Goal: Task Accomplishment & Management: Manage account settings

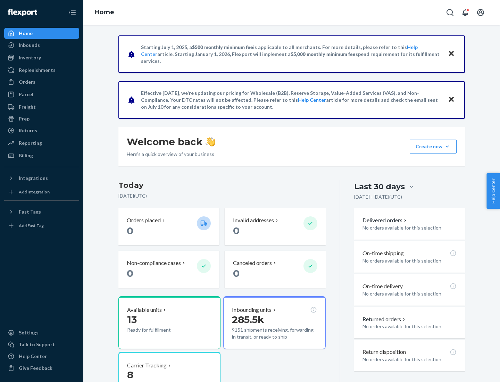
click at [447, 146] on button "Create new Create new inbound Create new order Create new product" at bounding box center [433, 147] width 47 height 14
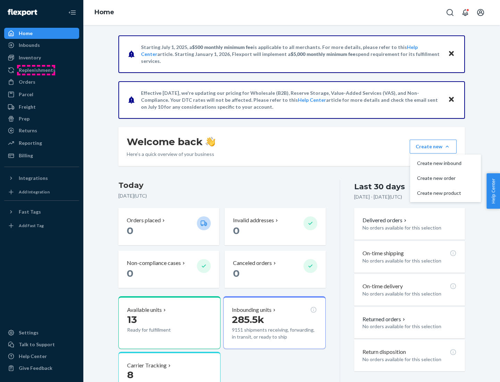
click at [36, 70] on div "Replenishments" at bounding box center [37, 70] width 37 height 7
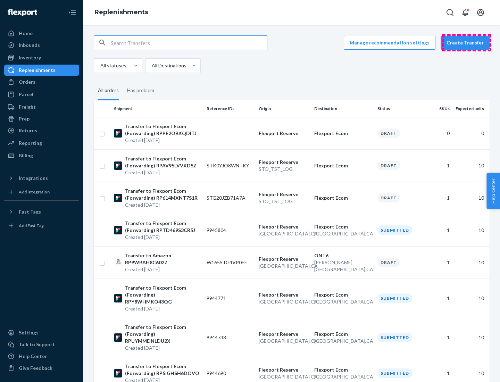
click at [466, 43] on button "Create Transfer" at bounding box center [464, 43] width 49 height 14
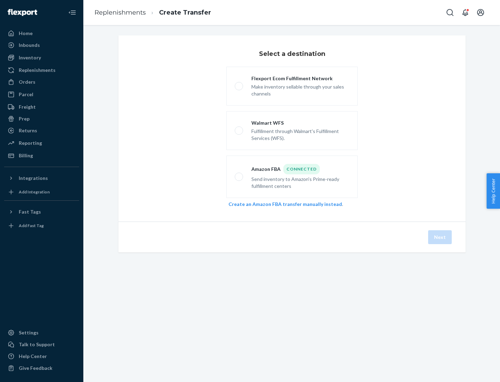
click at [300, 78] on div "Flexport Ecom Fulfillment Network" at bounding box center [300, 78] width 98 height 7
click at [239, 84] on input "Flexport Ecom Fulfillment Network Make inventory sellable through your sales ch…" at bounding box center [237, 86] width 5 height 5
radio input "true"
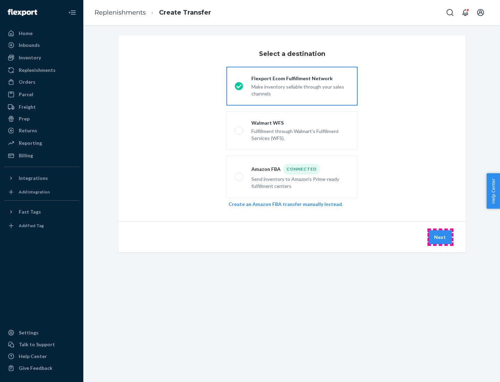
click at [440, 237] on button "Next" at bounding box center [440, 237] width 24 height 14
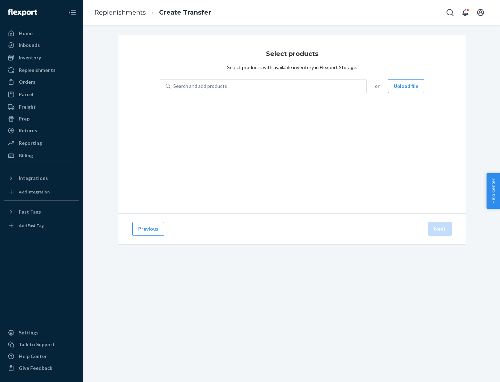
click at [199, 86] on div "Search and add products" at bounding box center [200, 86] width 54 height 7
click at [174, 86] on input "Search and add products" at bounding box center [173, 86] width 1 height 7
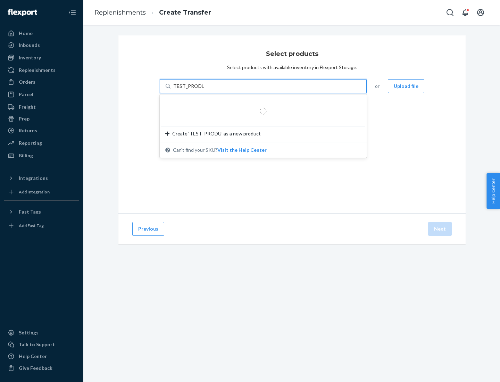
type input "TEST_PRODUCT"
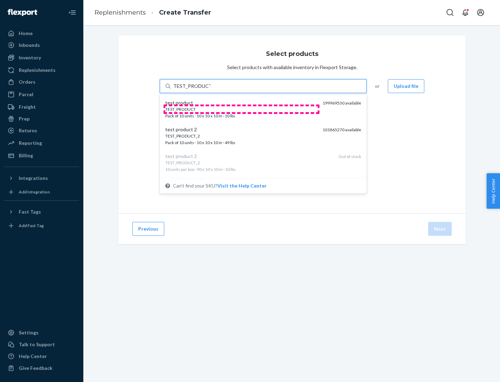
click at [241, 109] on div "TEST_PRODUCT" at bounding box center [241, 109] width 152 height 6
click at [210, 90] on input "TEST_PRODUCT" at bounding box center [191, 86] width 37 height 7
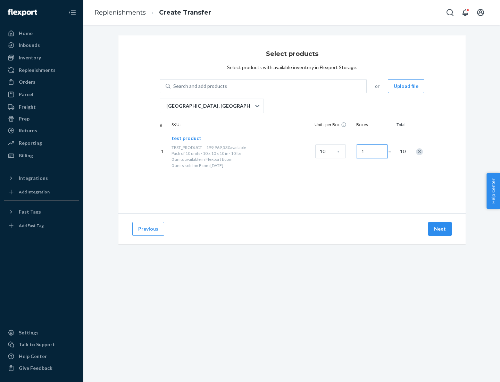
type input "1"
click at [440, 229] on button "Next" at bounding box center [440, 229] width 24 height 14
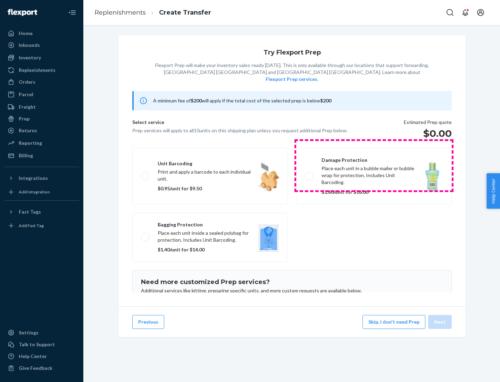
click at [374, 165] on label "Damage protection Place each unit in a bubble mailer or bubble wrap for protect…" at bounding box center [373, 176] width 155 height 56
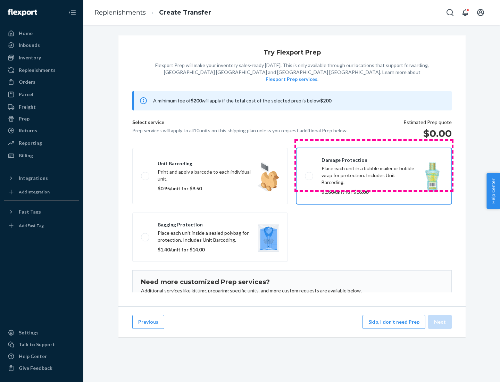
click at [309, 174] on input "Damage protection Place each unit in a bubble mailer or bubble wrap for protect…" at bounding box center [307, 176] width 5 height 5
checkbox input "true"
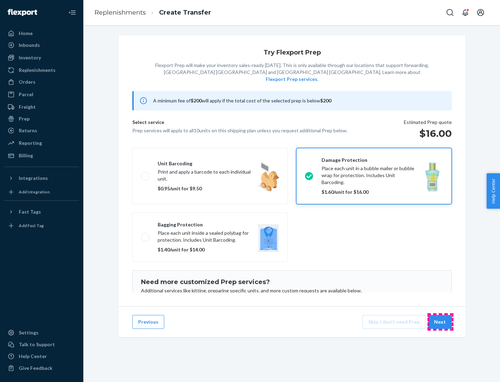
click at [440, 322] on button "Next" at bounding box center [440, 322] width 24 height 14
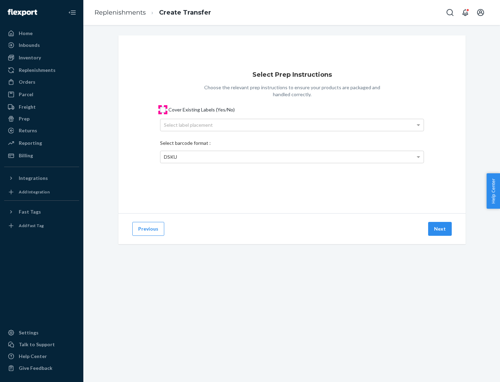
click at [163, 109] on input "Cover Existing Labels (Yes/No)" at bounding box center [163, 110] width 6 height 6
checkbox input "true"
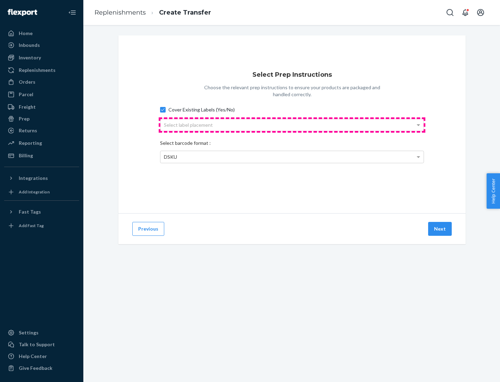
click at [292, 125] on div "Select label placement" at bounding box center [291, 125] width 263 height 12
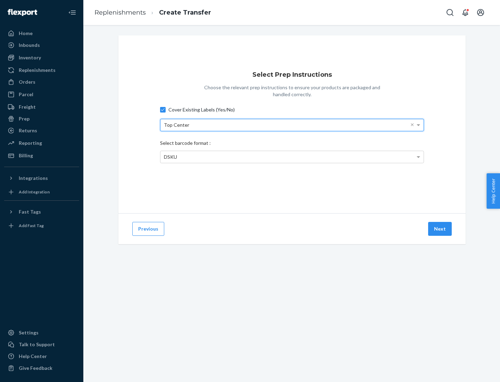
click at [170, 157] on span "DSKU" at bounding box center [170, 157] width 13 height 6
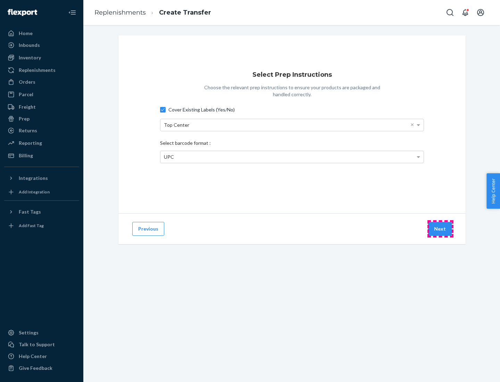
click at [440, 229] on button "Next" at bounding box center [440, 229] width 24 height 14
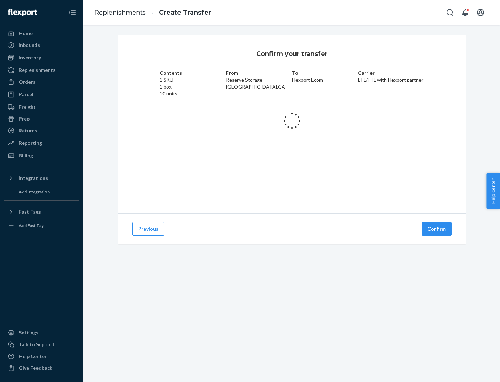
click at [437, 229] on button "Confirm" at bounding box center [436, 229] width 30 height 14
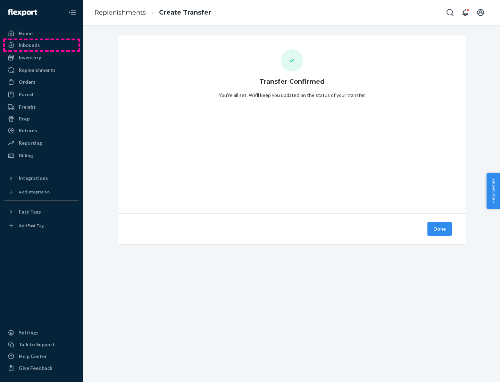
click at [42, 45] on div "Inbounds" at bounding box center [42, 45] width 74 height 10
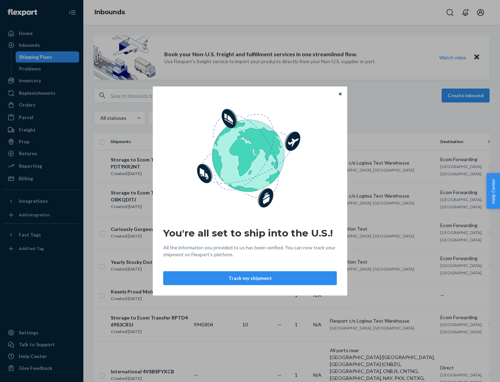
click at [34, 57] on div "You're all set to ship into the U.S.! All the information you provided to us ha…" at bounding box center [250, 191] width 500 height 382
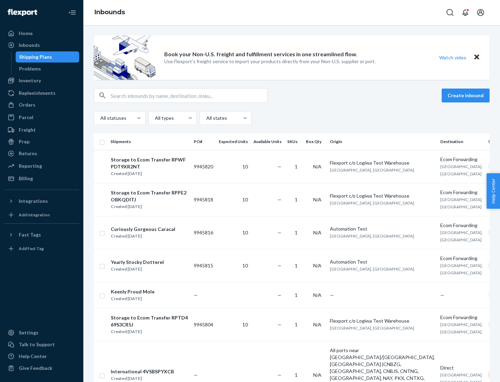
click at [154, 166] on div "Storage to Ecom Transfer RPWFPDT9XR2NT" at bounding box center [149, 163] width 77 height 14
